Goal: Transaction & Acquisition: Purchase product/service

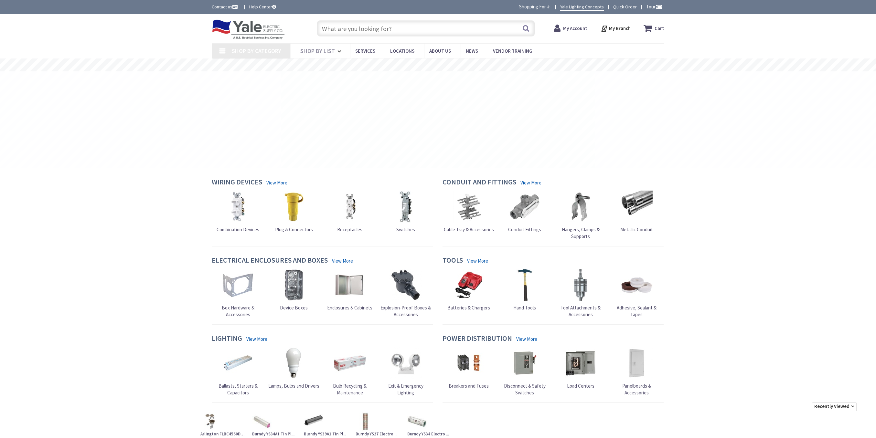
type input "[GEOGRAPHIC_DATA], [GEOGRAPHIC_DATA]"
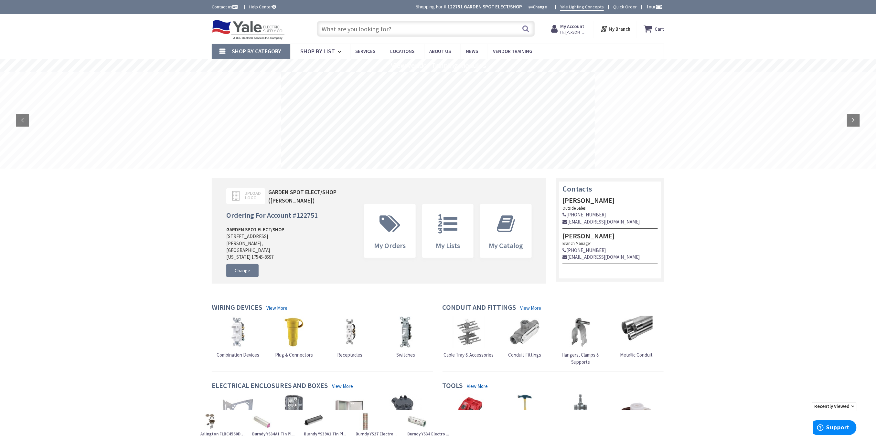
click at [338, 31] on input "text" at bounding box center [426, 29] width 218 height 16
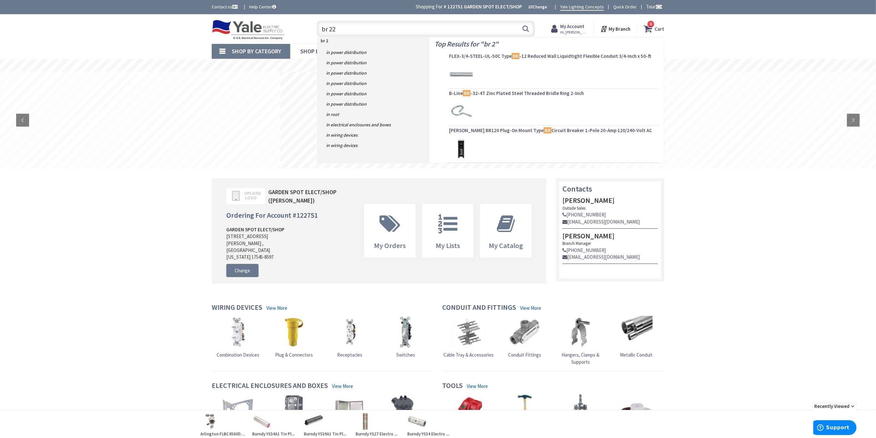
type input "br 220"
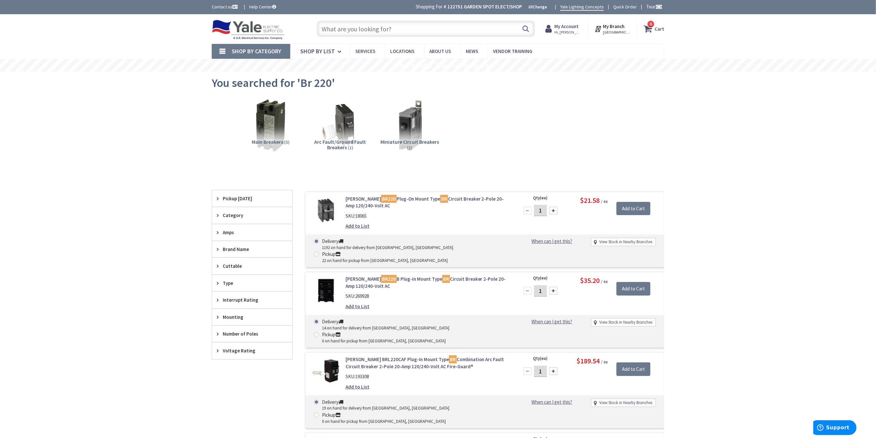
click at [616, 28] on strong "My Branch" at bounding box center [614, 26] width 22 height 6
click at [601, 142] on link "Change Branch" at bounding box center [596, 149] width 42 height 14
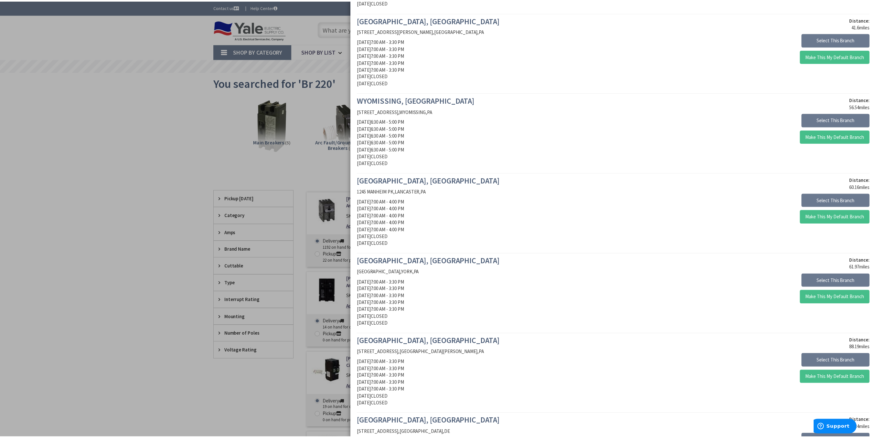
scroll to position [215, 0]
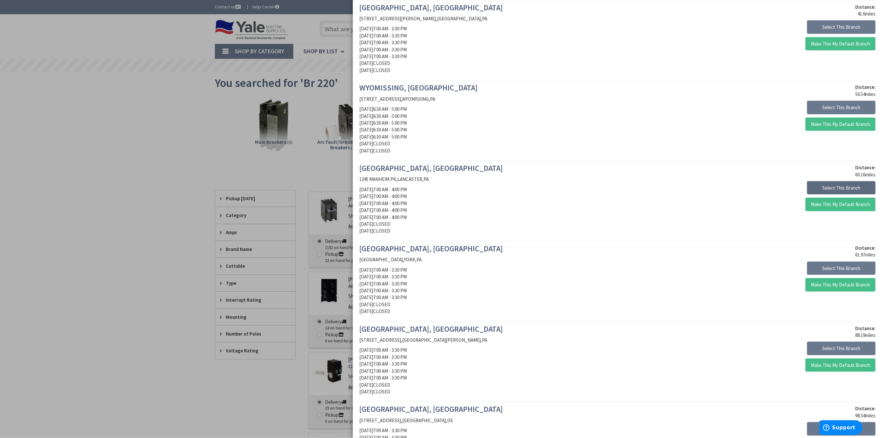
click at [823, 187] on button "Select This Branch" at bounding box center [841, 188] width 69 height 14
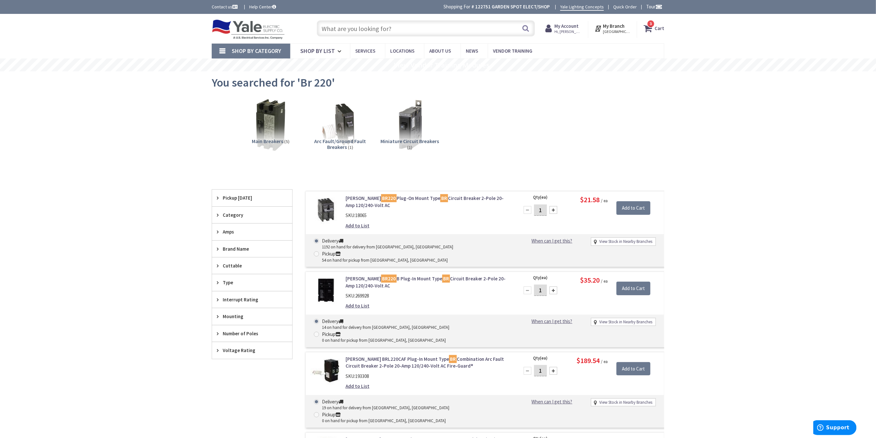
click at [552, 211] on div at bounding box center [553, 210] width 8 height 8
type input "2"
click at [631, 210] on input "Add to Cart" at bounding box center [633, 209] width 34 height 14
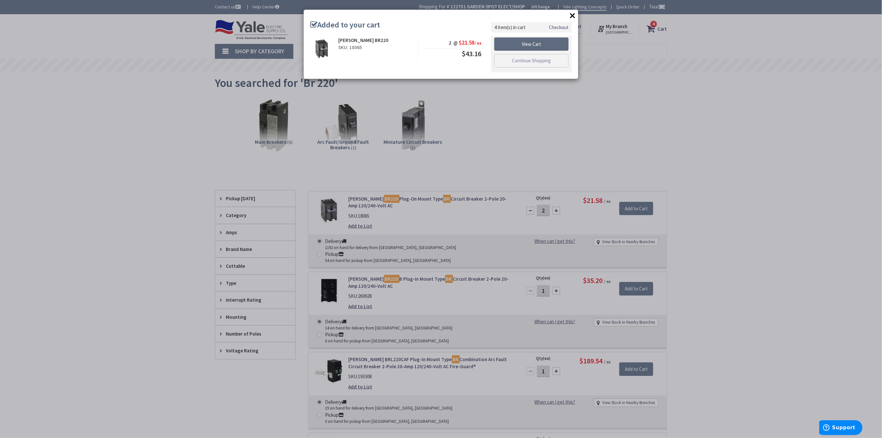
click at [534, 44] on link "View Cart" at bounding box center [532, 44] width 74 height 14
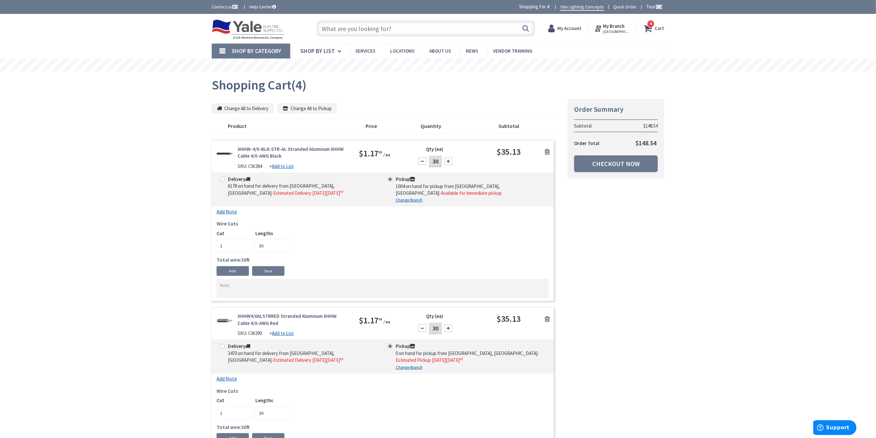
click at [547, 151] on icon at bounding box center [547, 152] width 5 height 6
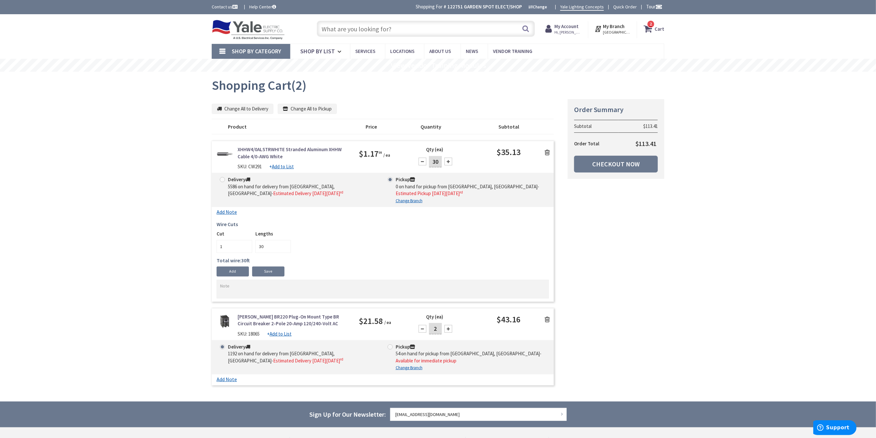
click at [547, 151] on icon at bounding box center [547, 152] width 5 height 6
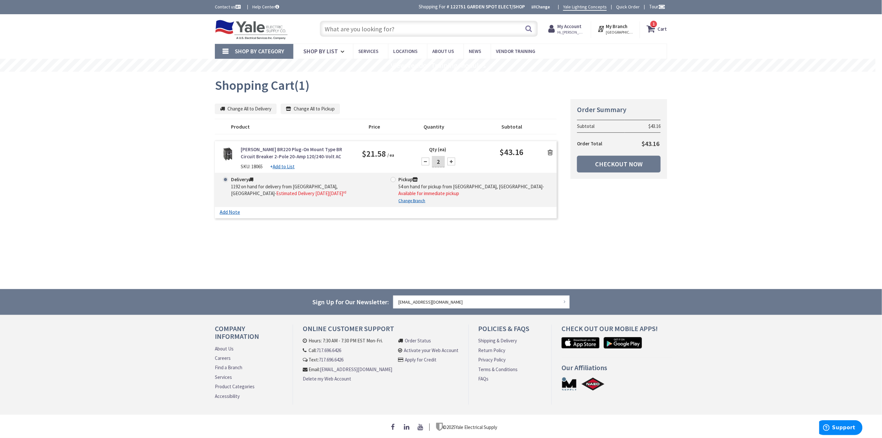
click at [394, 180] on span at bounding box center [393, 179] width 5 height 5
click at [394, 180] on input "Pickup 54 on hand for pickup from Lancaster, Pa - Available for immediate pickup" at bounding box center [394, 179] width 4 height 4
radio input "true"
click at [609, 165] on link "Checkout Now" at bounding box center [619, 164] width 84 height 17
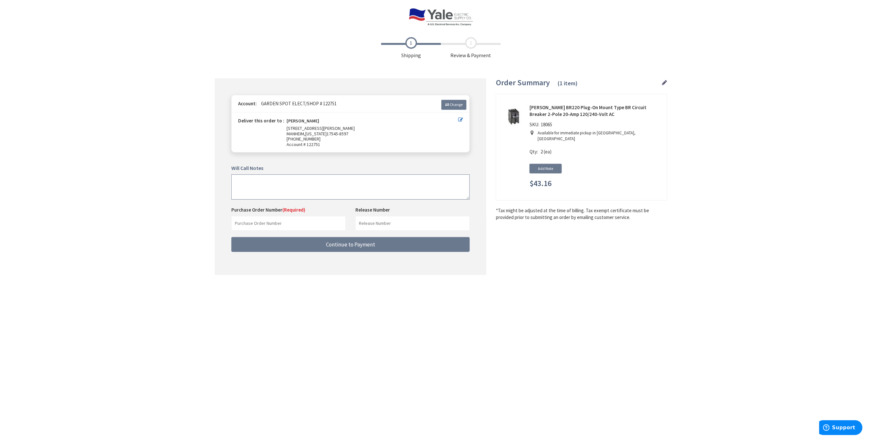
click at [250, 185] on textarea at bounding box center [350, 187] width 239 height 25
type textarea "b"
type textarea "BERGEYS"
click at [259, 223] on input "text" at bounding box center [288, 223] width 114 height 15
type input "52646-G13032"
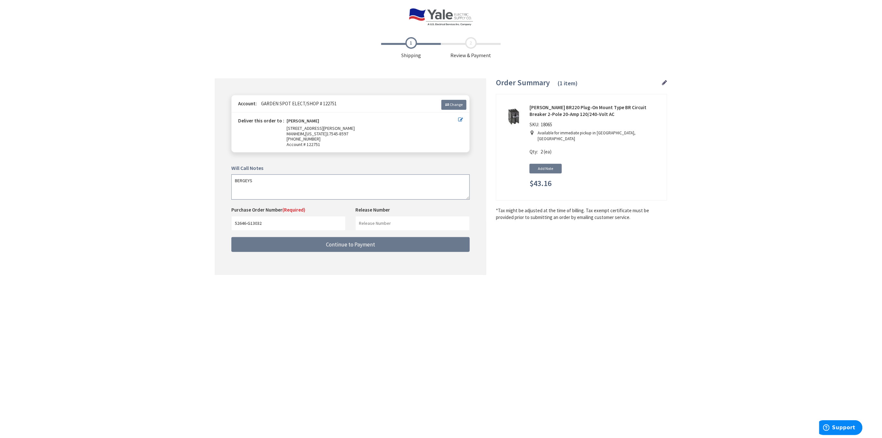
click at [259, 182] on textarea "BERGEYS" at bounding box center [350, 187] width 239 height 25
type textarea "B"
click at [375, 224] on input "text" at bounding box center [413, 223] width 114 height 15
type input "BERGEYS"
click at [249, 182] on textarea at bounding box center [350, 187] width 239 height 25
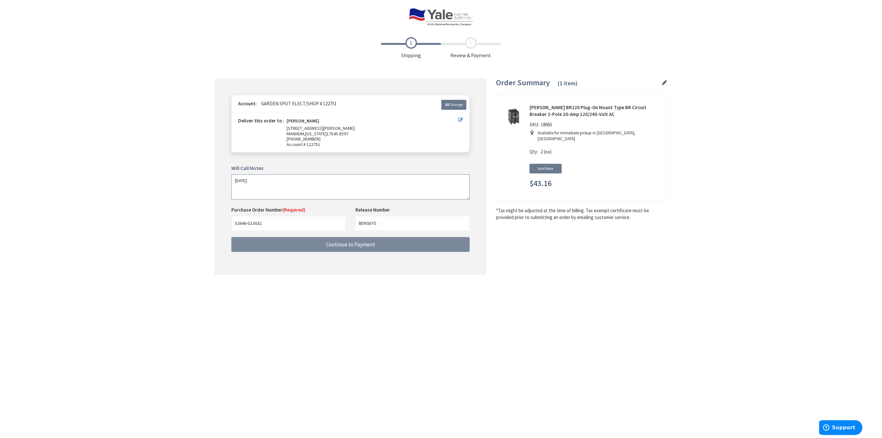
type textarea "[DATE]"
click at [338, 247] on span "Continue to Payment" at bounding box center [350, 244] width 49 height 7
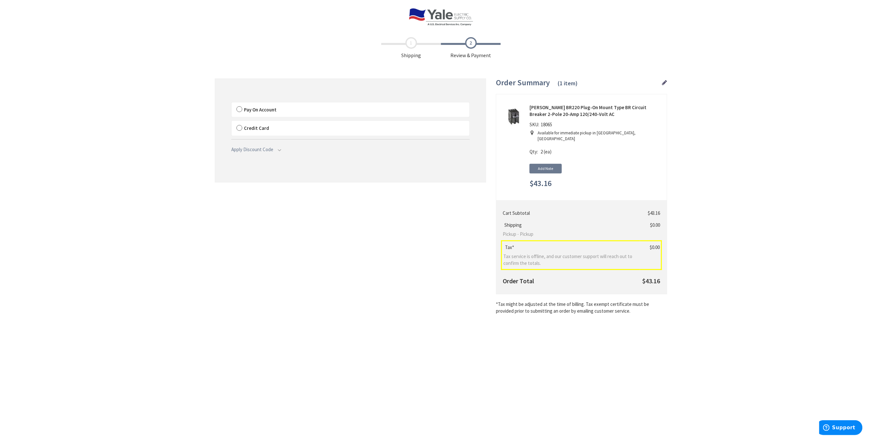
click at [240, 110] on label "Pay On Account" at bounding box center [351, 109] width 238 height 15
click at [232, 104] on input "Pay On Account" at bounding box center [232, 104] width 0 height 0
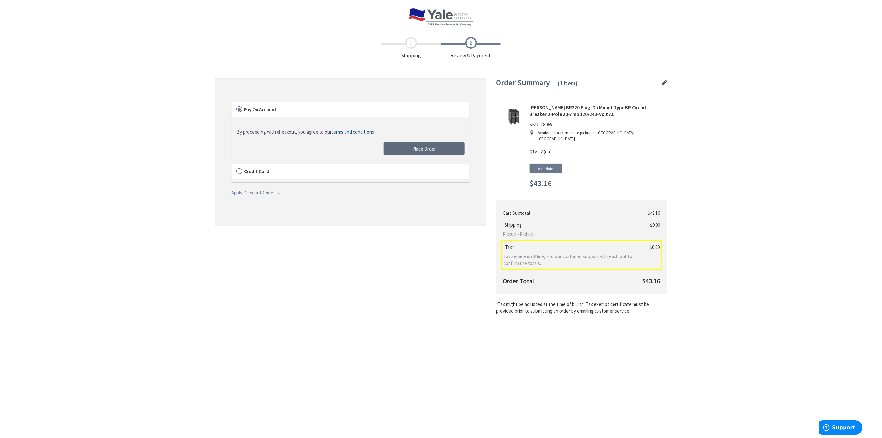
click at [428, 150] on span "Place Order" at bounding box center [425, 149] width 24 height 6
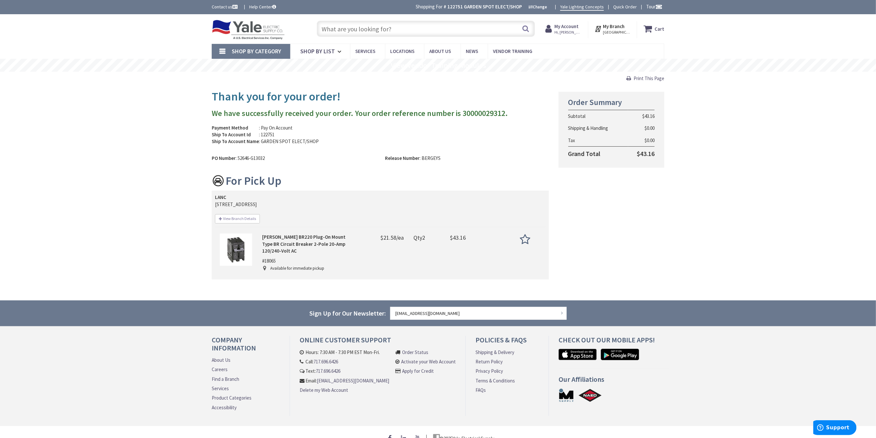
drag, startPoint x: 652, startPoint y: 79, endPoint x: 682, endPoint y: 379, distance: 301.8
click at [652, 79] on span "Print This Page" at bounding box center [649, 78] width 31 height 6
